Goal: Check status: Check status

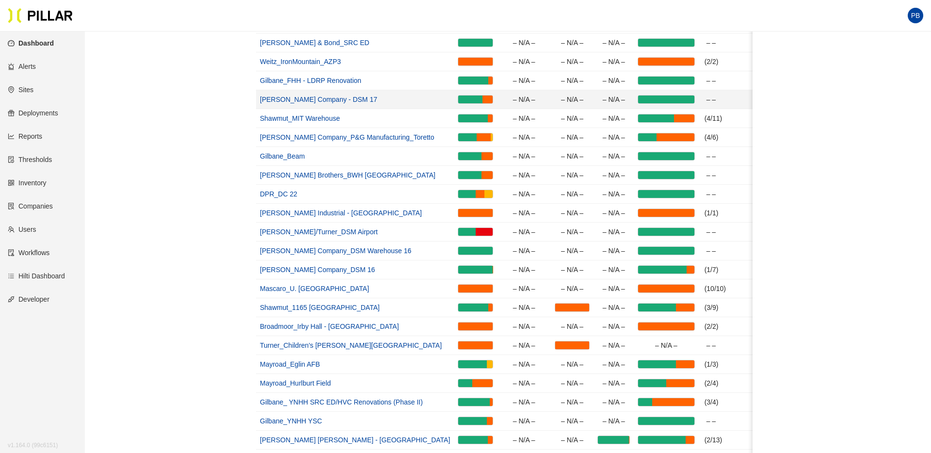
scroll to position [183, 0]
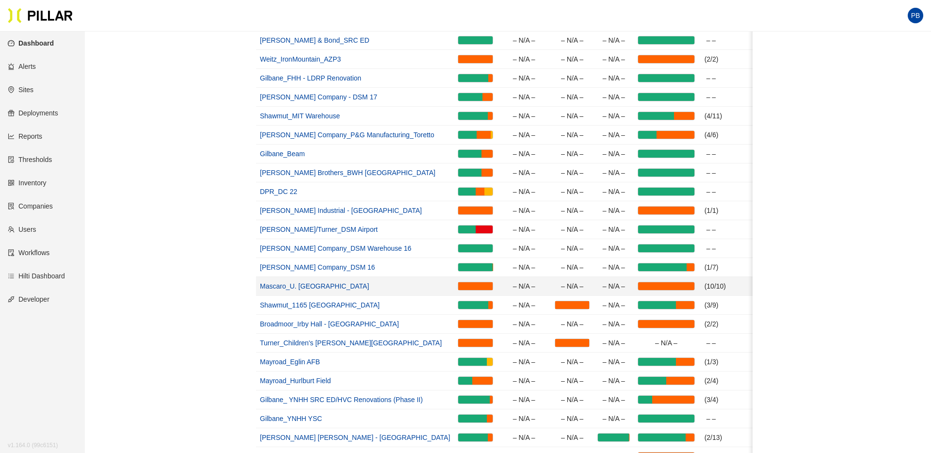
click at [288, 284] on link "Mascaro_U. [GEOGRAPHIC_DATA]" at bounding box center [314, 286] width 109 height 8
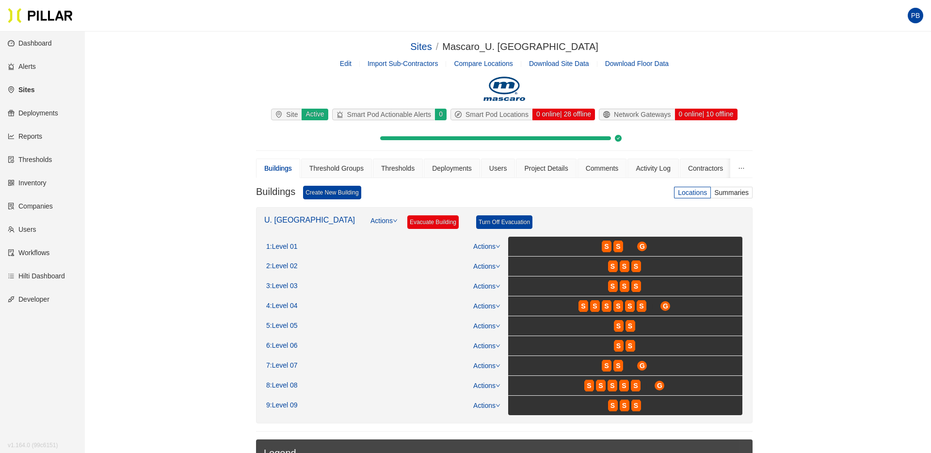
drag, startPoint x: 599, startPoint y: 49, endPoint x: 447, endPoint y: 47, distance: 152.3
click at [447, 47] on div "Sites / Mascaro_U. Pittsburgh Rec Center /" at bounding box center [504, 46] width 497 height 15
copy div "Mascaro_U. [GEOGRAPHIC_DATA]"
click at [550, 169] on div "Project Details" at bounding box center [546, 168] width 44 height 11
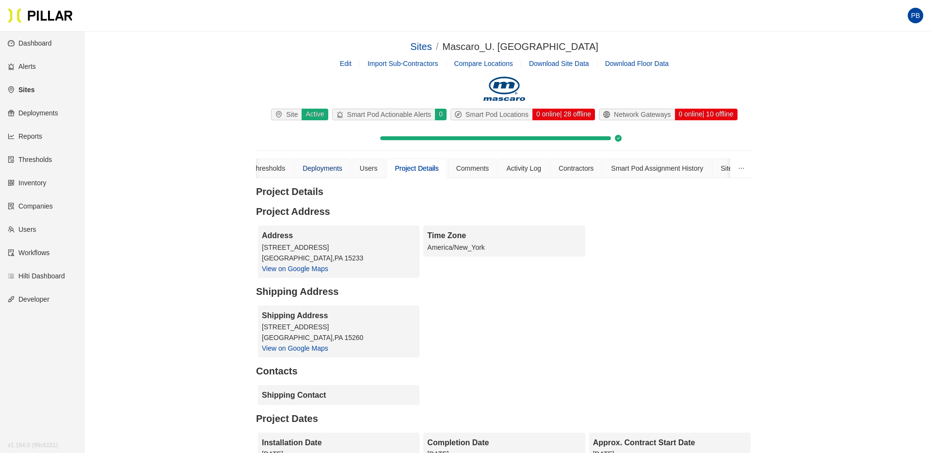
click at [335, 168] on div "Deployments" at bounding box center [323, 168] width 40 height 11
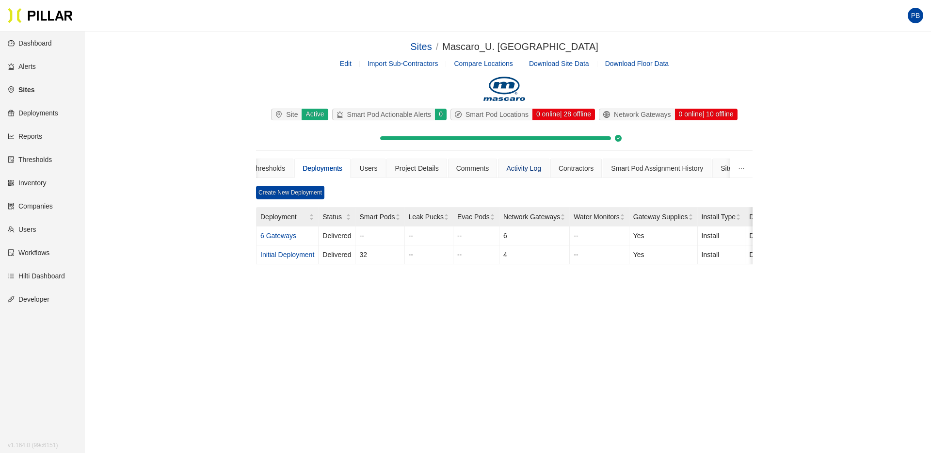
click at [530, 164] on div "Activity Log" at bounding box center [523, 168] width 35 height 11
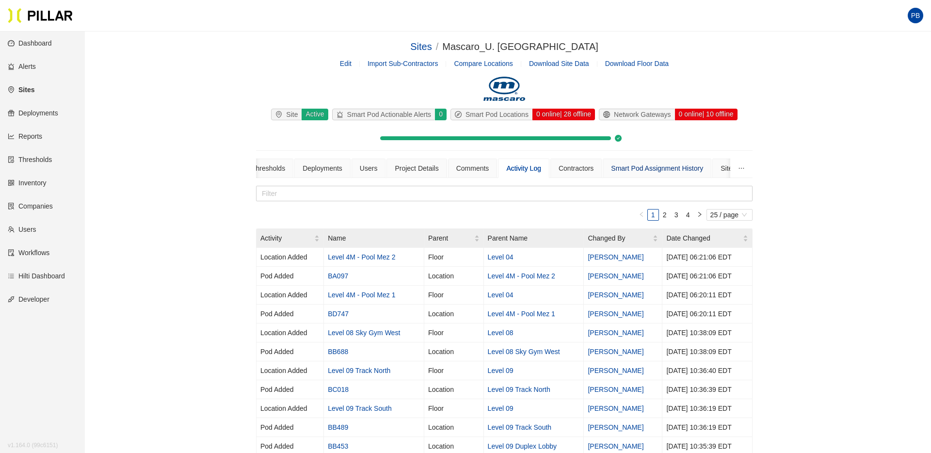
click at [661, 171] on div "Smart Pod Assignment History" at bounding box center [657, 168] width 92 height 11
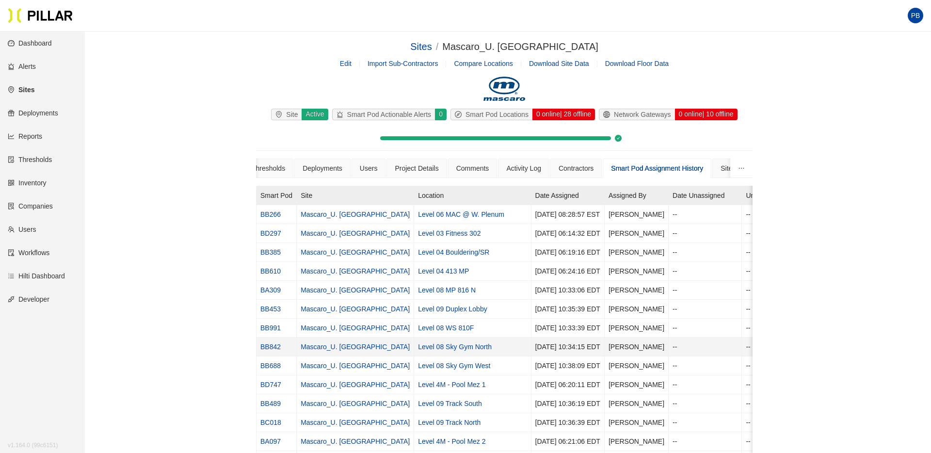
click at [275, 344] on link "BB842" at bounding box center [271, 347] width 20 height 8
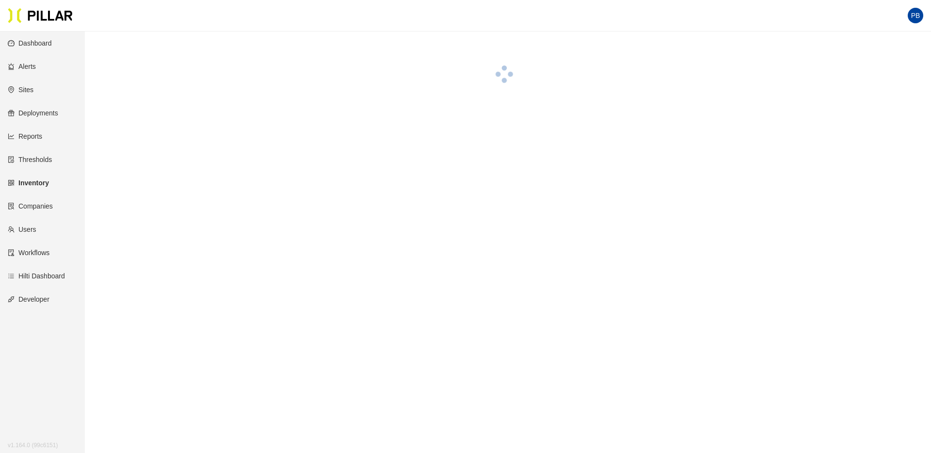
scroll to position [6, 0]
